Goal: Information Seeking & Learning: Learn about a topic

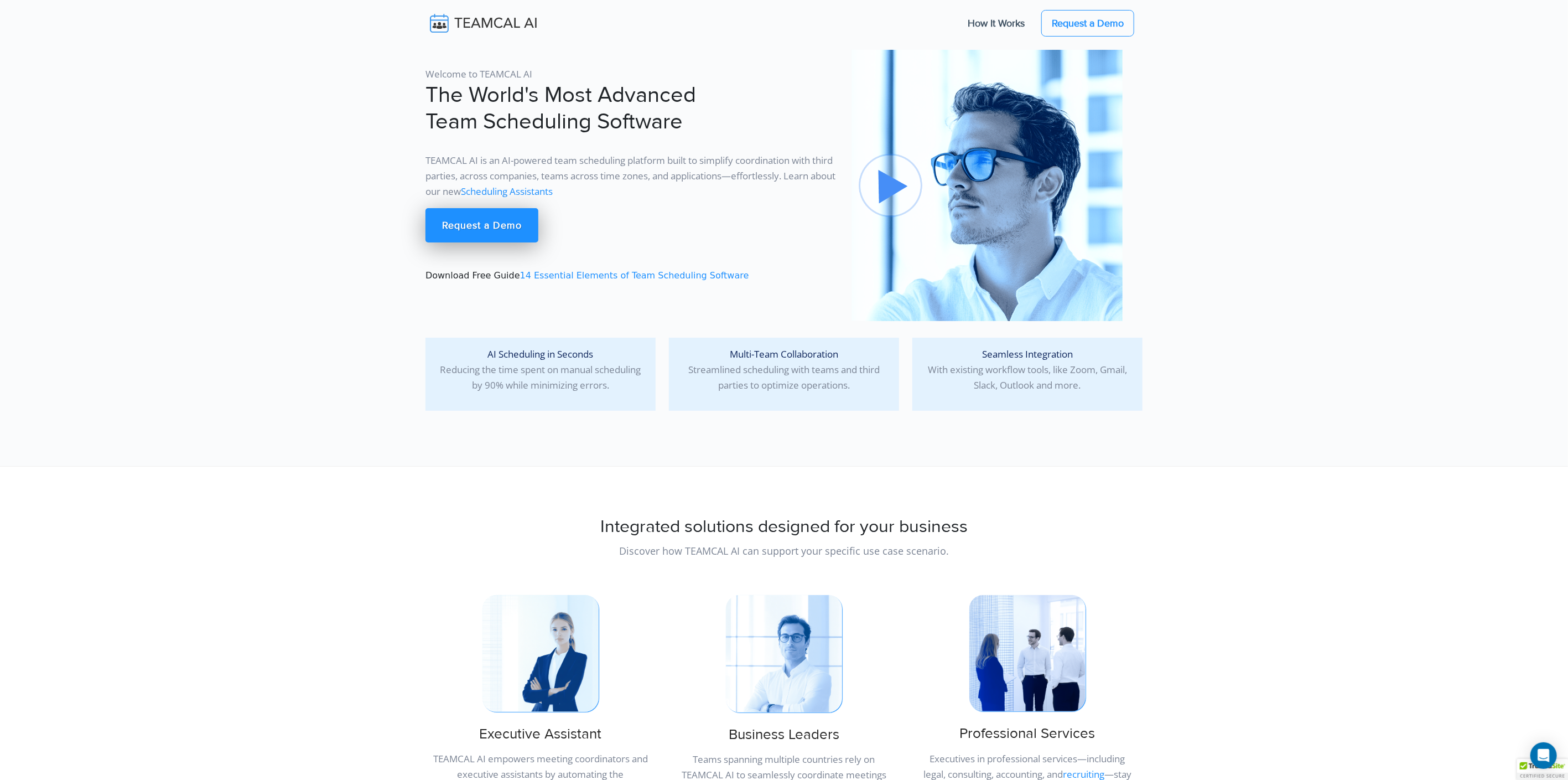
click at [553, 189] on link "Scheduling Assistants" at bounding box center [507, 191] width 92 height 13
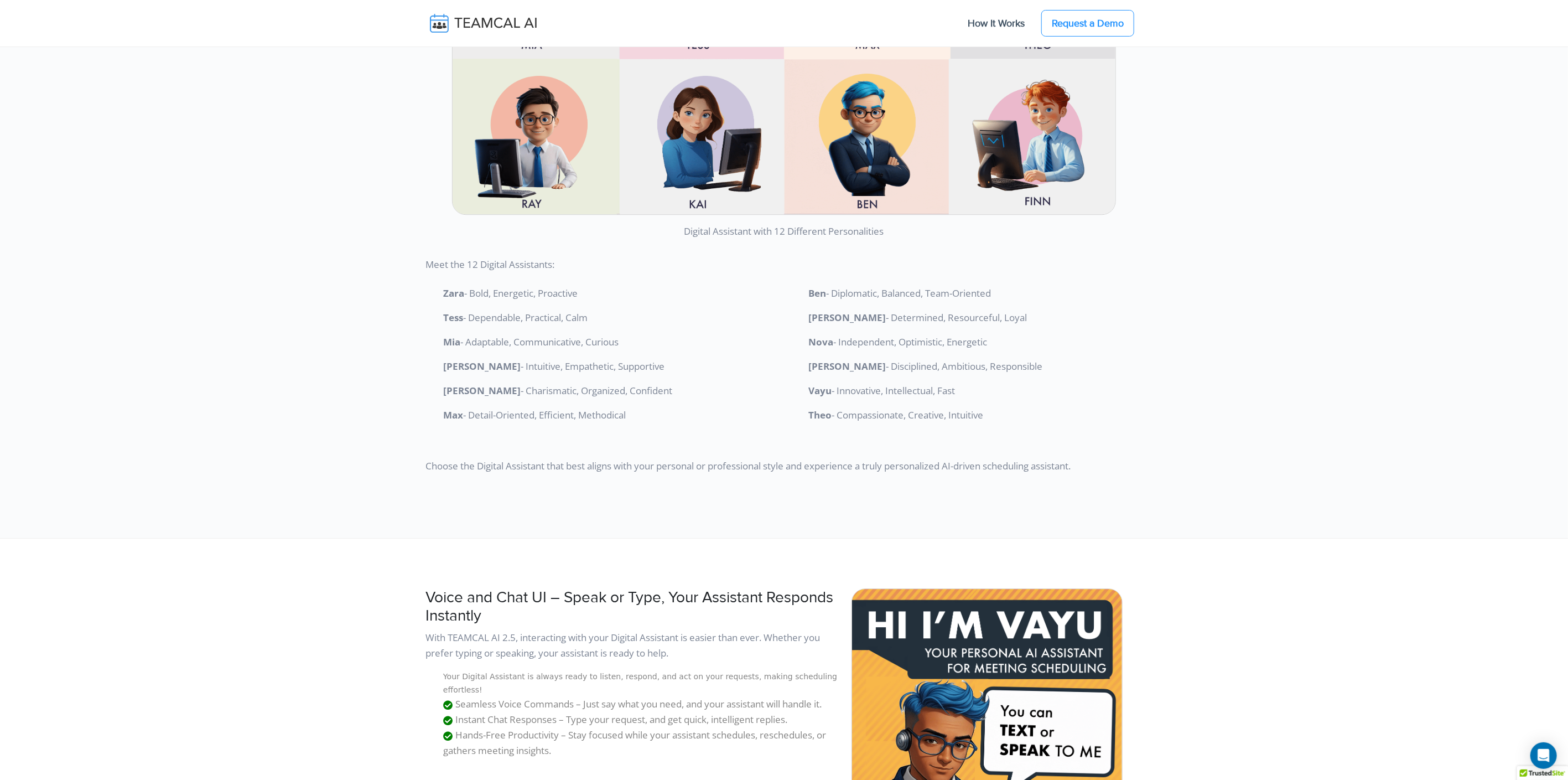
scroll to position [2632, 0]
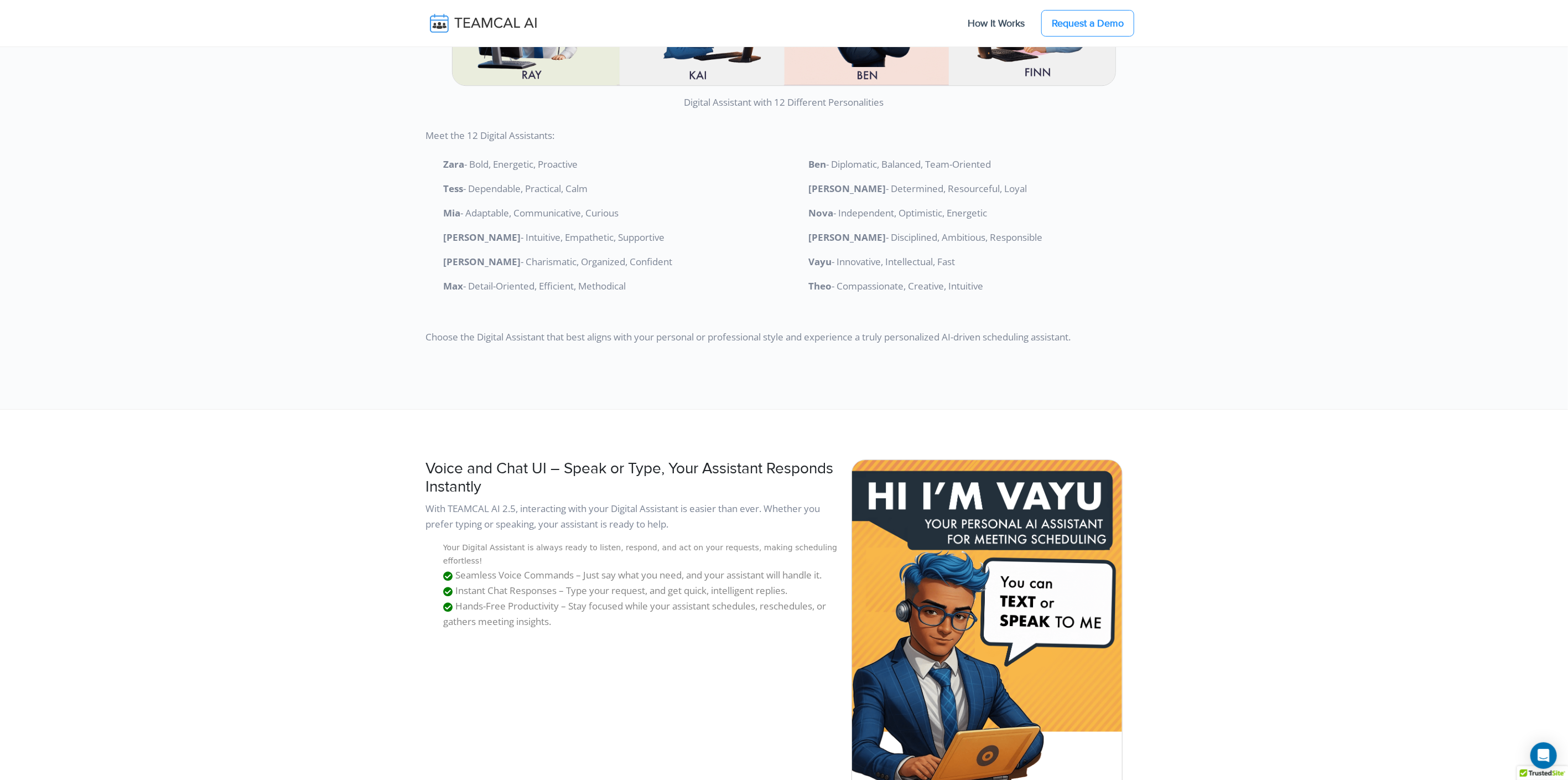
drag, startPoint x: 440, startPoint y: 161, endPoint x: 1009, endPoint y: 285, distance: 582.4
copy div "Zara - Bold, Energetic, Proactive Tess - Dependable, Practical, Calm Mia - Adap…"
